Goal: Find specific page/section

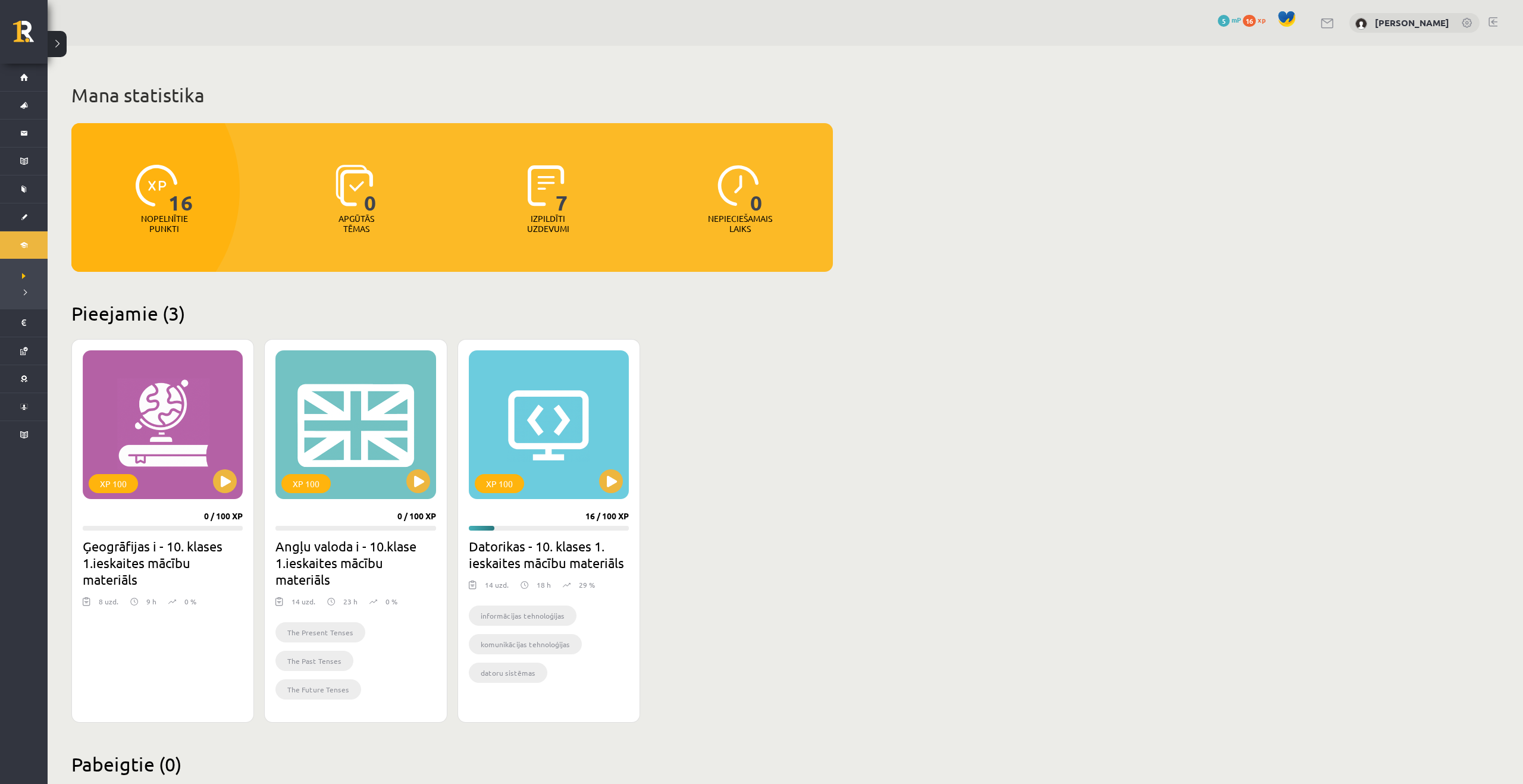
scroll to position [30, 0]
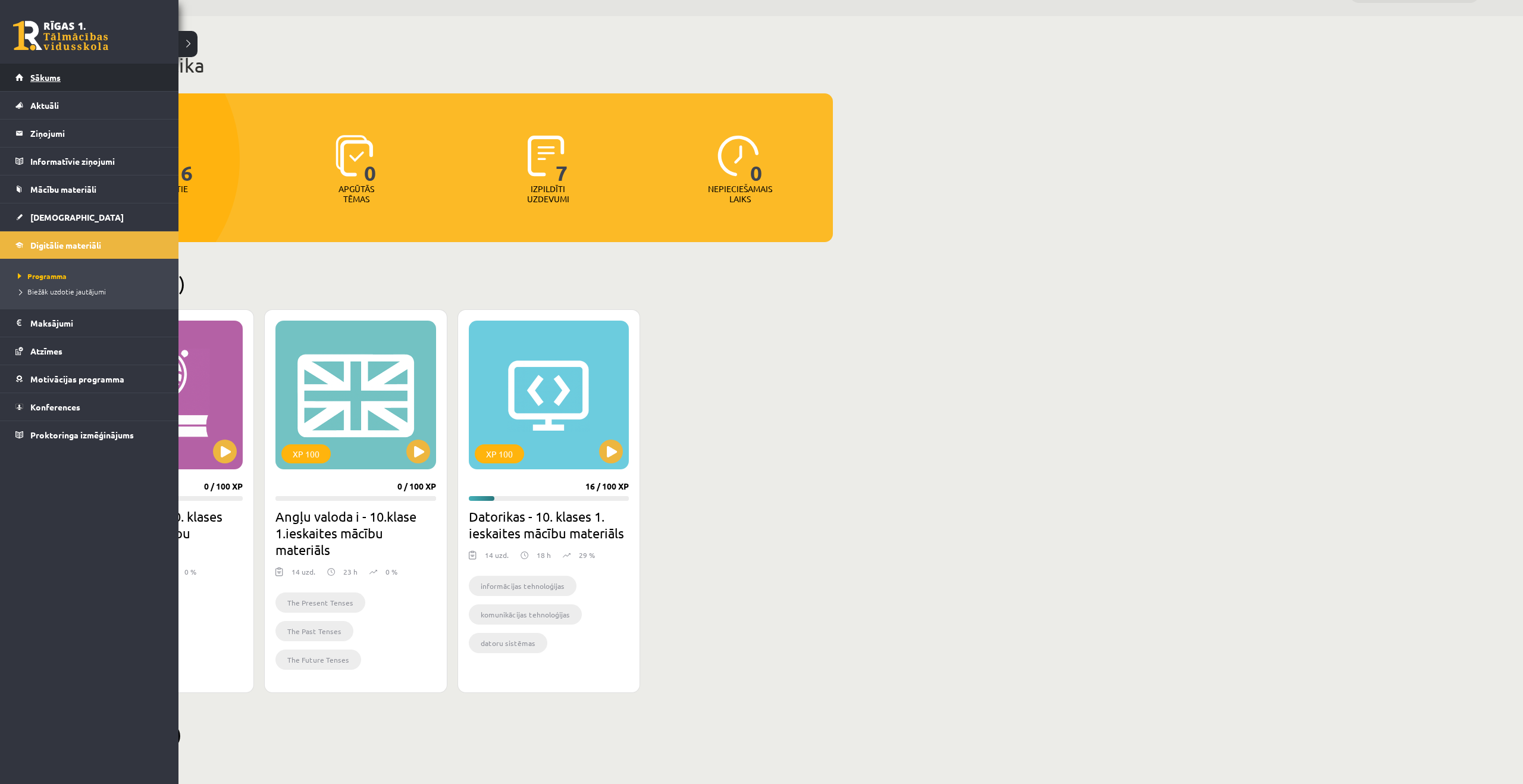
click at [54, 72] on span "Sākums" at bounding box center [46, 77] width 31 height 11
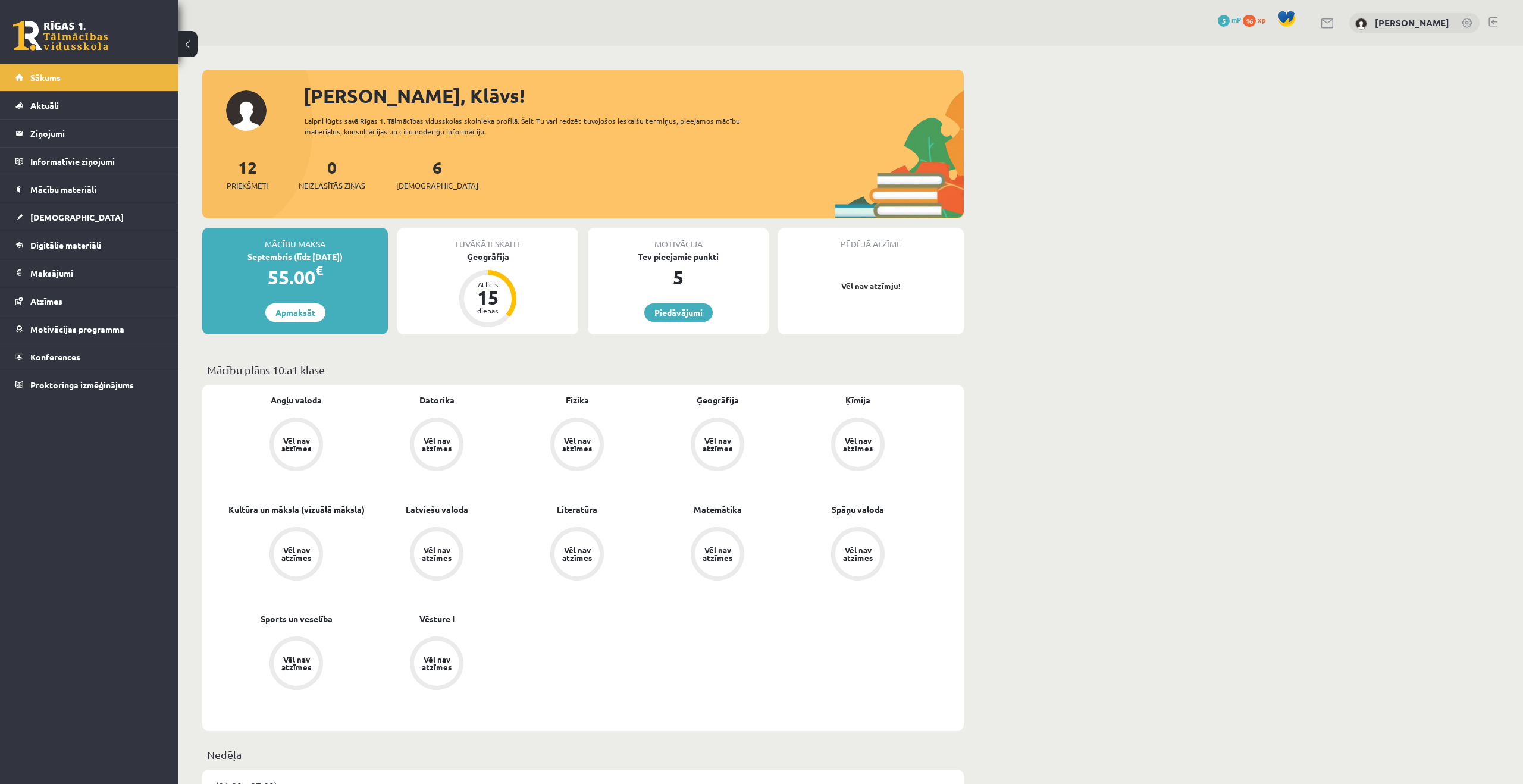
scroll to position [662, 0]
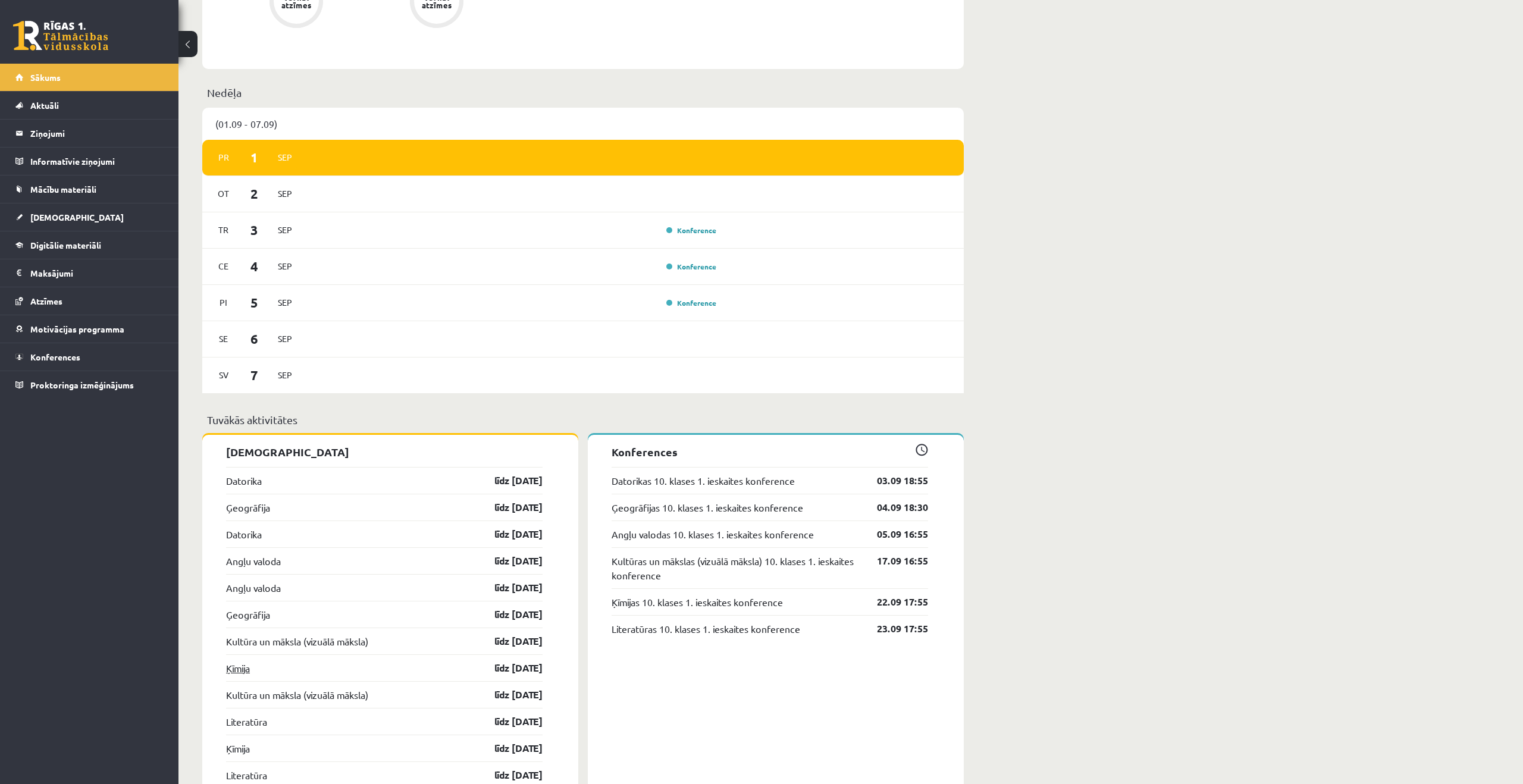
click at [241, 674] on link "Ķīmija" at bounding box center [238, 668] width 24 height 15
